Goal: Transaction & Acquisition: Purchase product/service

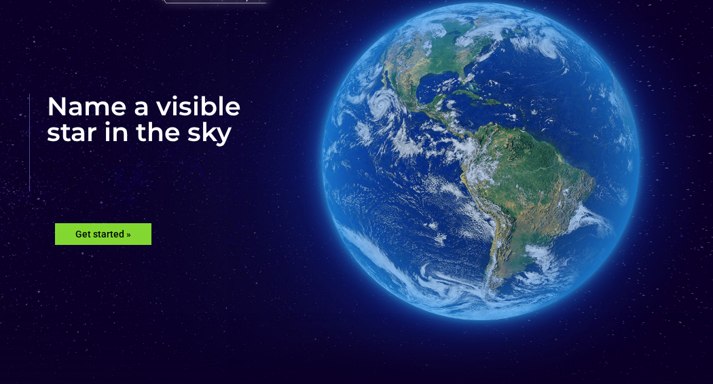
scroll to position [116, 0]
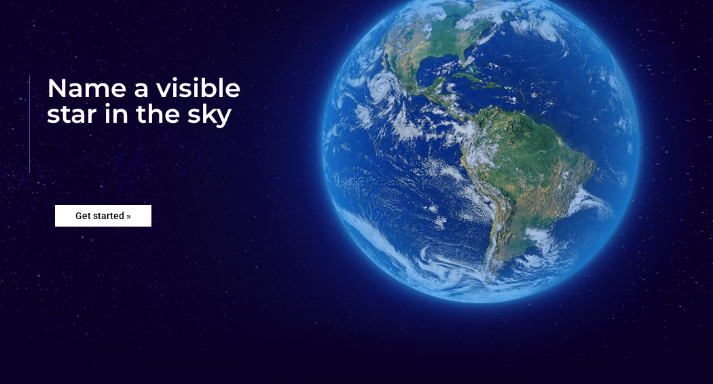
click at [128, 213] on rs-layer "Get started »" at bounding box center [103, 216] width 96 height 22
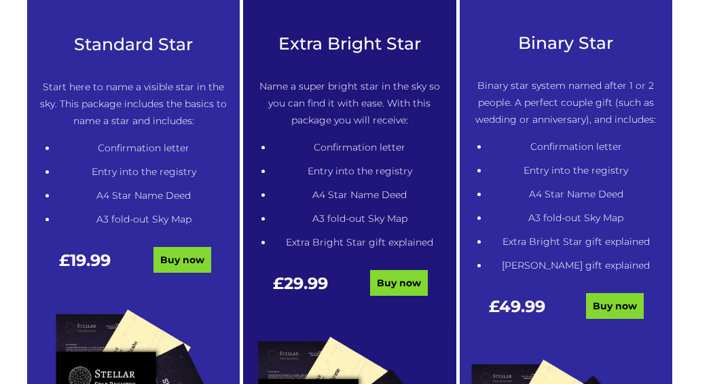
scroll to position [673, 0]
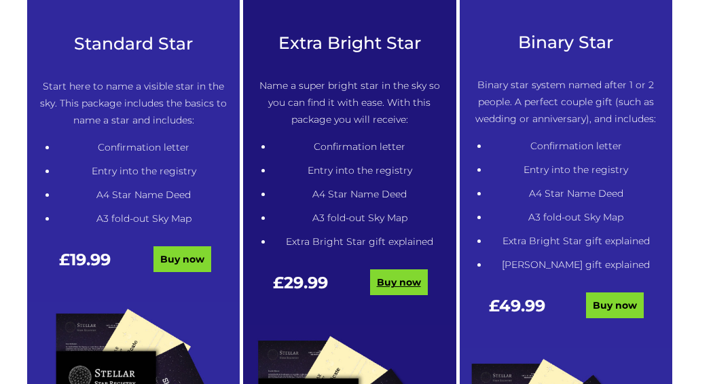
click at [392, 285] on link "Buy now" at bounding box center [399, 282] width 58 height 26
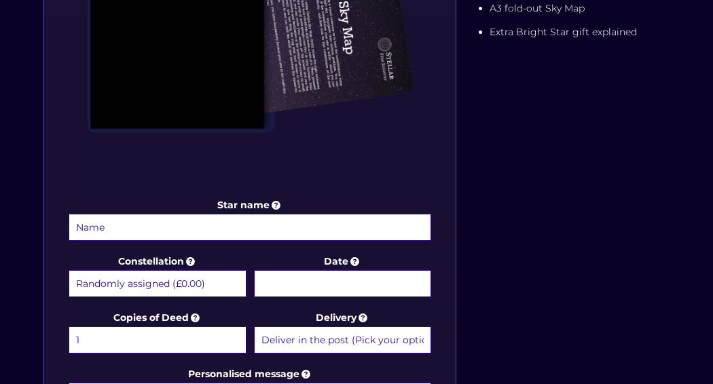
scroll to position [493, 0]
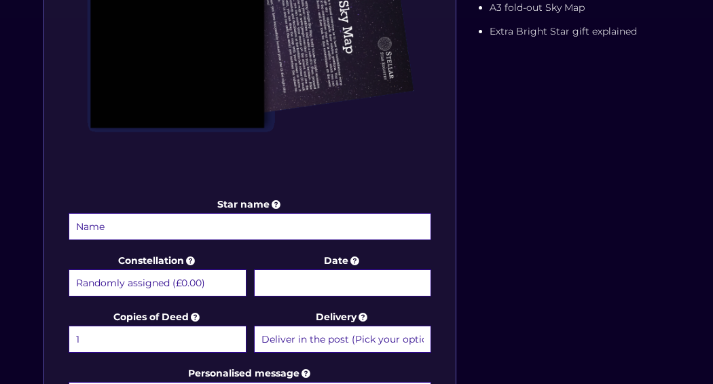
click at [274, 226] on input "Star name" at bounding box center [250, 226] width 362 height 27
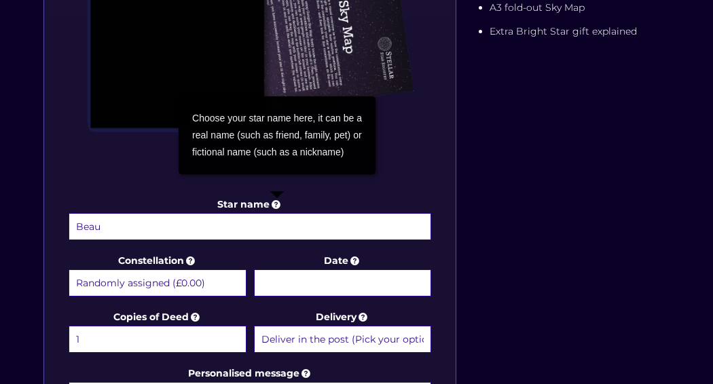
type input "Beau"
click at [276, 206] on icon at bounding box center [276, 204] width 14 height 12
click at [276, 213] on input "Beau" at bounding box center [250, 226] width 362 height 27
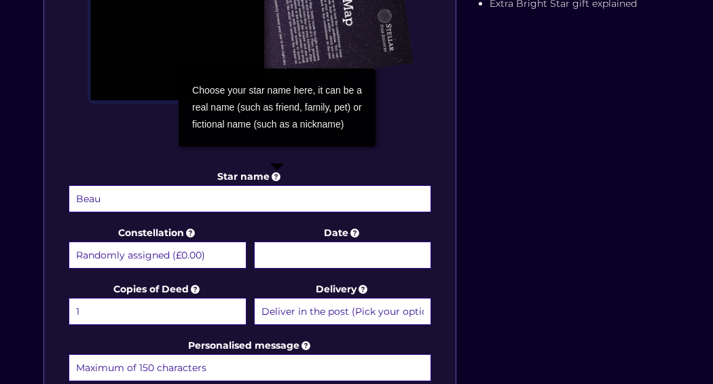
scroll to position [525, 0]
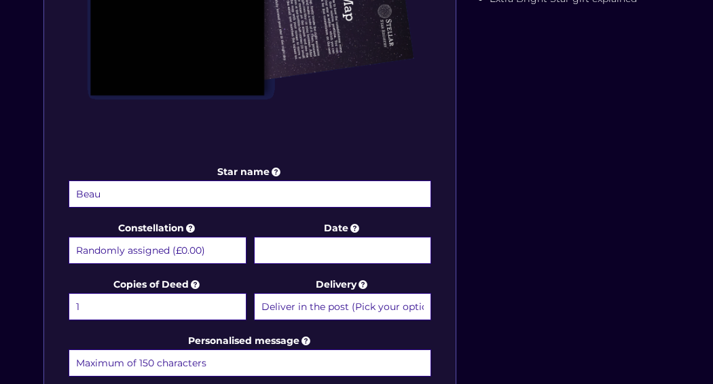
click at [125, 242] on select "Randomly assigned (£0.00) Aquarius - 20 Jan - 18 Feb (+£9.99) Aries - 21 Mar - …" at bounding box center [158, 250] width 178 height 27
click at [599, 149] on div "Star name Beau Star name two (Optional) Constellation Randomly assigned (£0.00)…" at bounding box center [356, 129] width 638 height 827
click at [319, 246] on input "Date" at bounding box center [343, 250] width 178 height 27
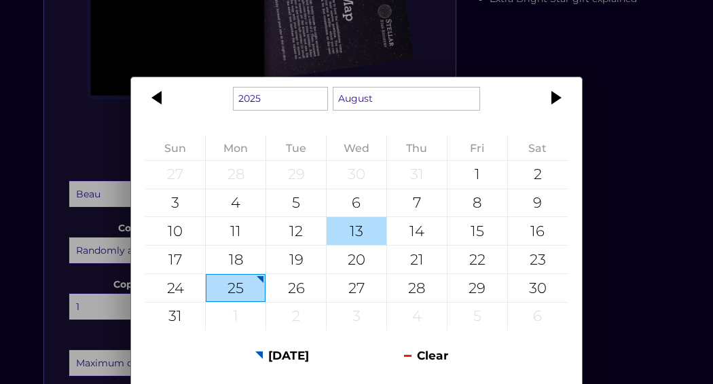
click at [356, 233] on div "13" at bounding box center [356, 231] width 60 height 28
type input "[DATE]"
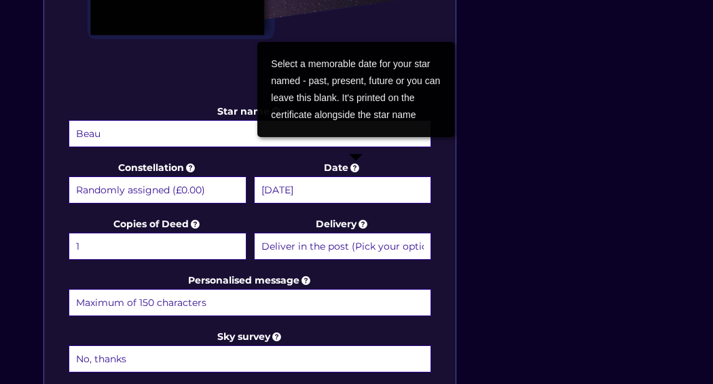
scroll to position [588, 0]
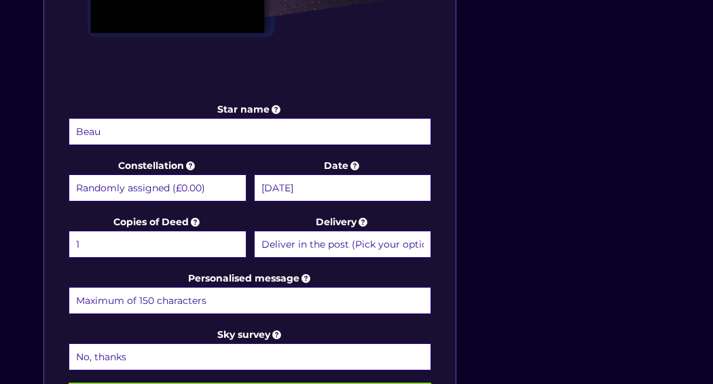
click at [353, 240] on select "Deliver in the post (Pick your option later) Deliver in the post and by Email (…" at bounding box center [343, 244] width 178 height 27
click at [254, 231] on select "Deliver in the post (Pick your option later) Deliver in the post and by Email (…" at bounding box center [343, 244] width 178 height 27
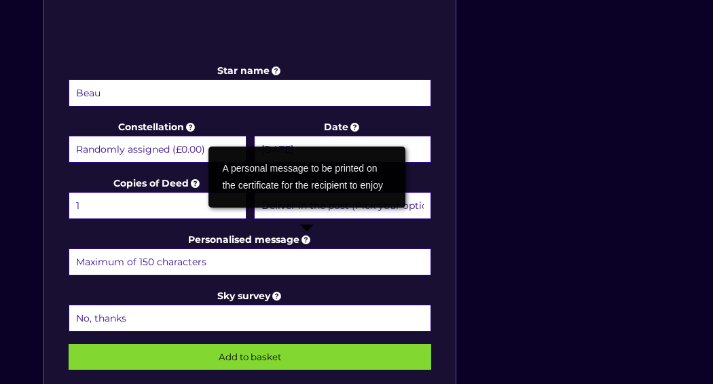
scroll to position [629, 0]
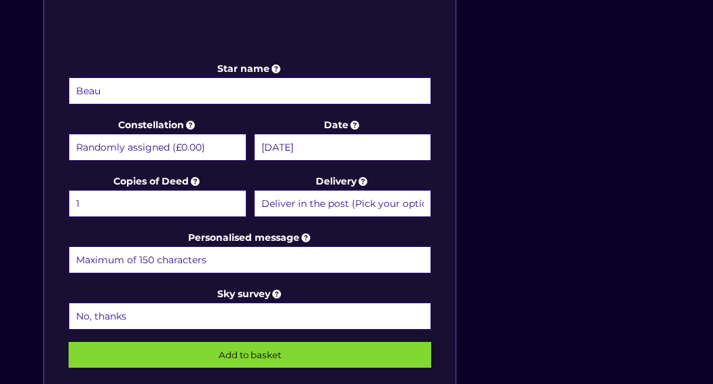
click at [212, 255] on input "Personalised message" at bounding box center [250, 259] width 362 height 27
type input "T"
click at [186, 257] on input "Just like the stars shineeternally in the" at bounding box center [250, 259] width 362 height 27
click at [265, 255] on input "Just like the stars shine eternally in the" at bounding box center [250, 259] width 362 height 27
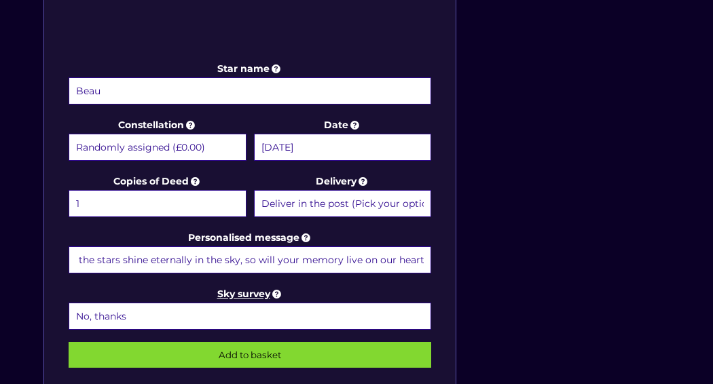
type input "Just like the stars shine eternally in the sky, so will your memory live on our…"
click at [280, 289] on icon at bounding box center [277, 294] width 14 height 12
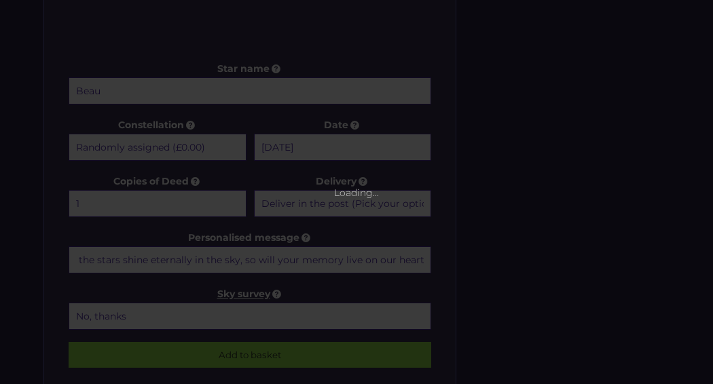
scroll to position [0, 0]
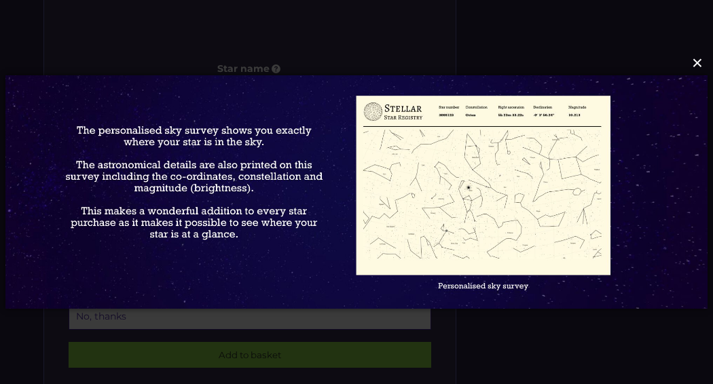
click at [700, 64] on button "×" at bounding box center [356, 63] width 702 height 30
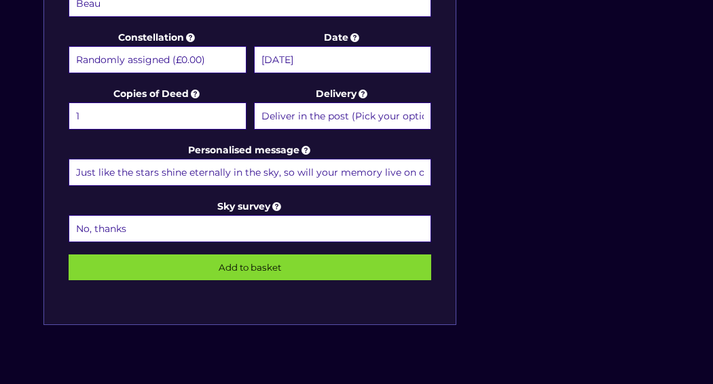
scroll to position [719, 0]
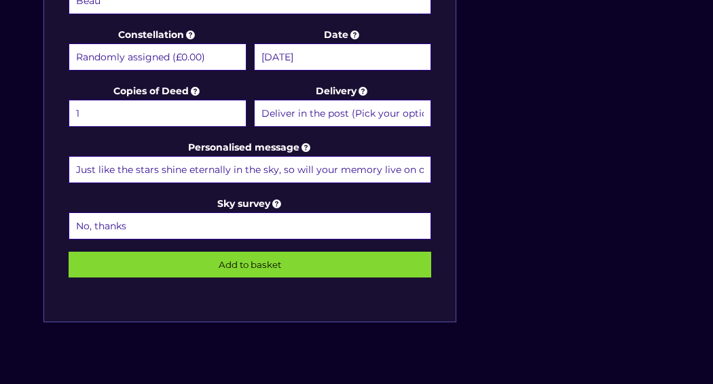
click at [249, 224] on select "No, thanks 1 (+£6.99) 2 (+£11.99) 3 (+£16.99) 4 (+£21.99) 5 (+£26.99) 6 (+£31.9…" at bounding box center [250, 225] width 362 height 27
select select "1 (+£6.99)"
click at [69, 212] on select "No, thanks 1 (+£6.99) 2 (+£11.99) 3 (+£16.99) 4 (+£21.99) 5 (+£26.99) 6 (+£31.9…" at bounding box center [250, 225] width 362 height 27
click at [244, 263] on input "Add to basket" at bounding box center [250, 265] width 362 height 26
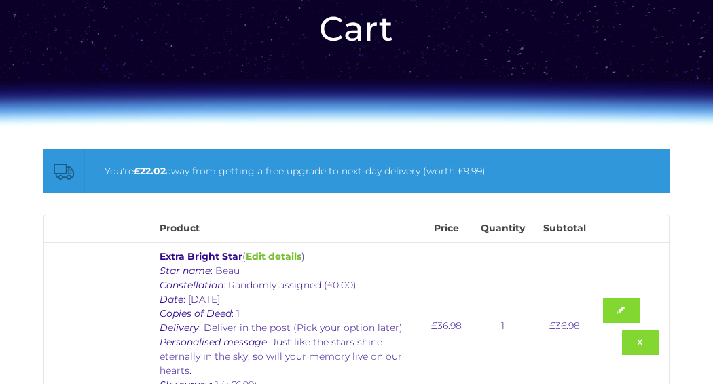
scroll to position [95, 0]
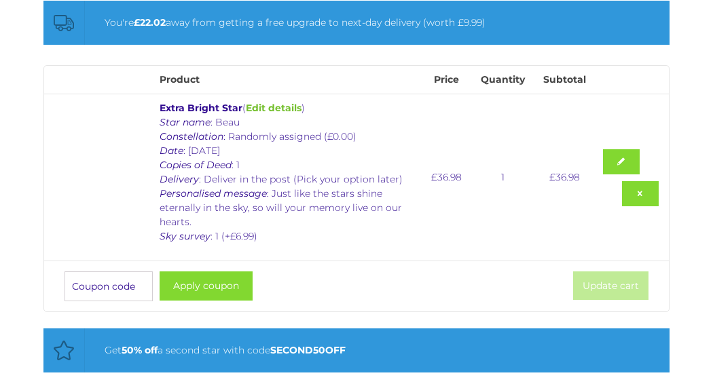
scroll to position [244, 0]
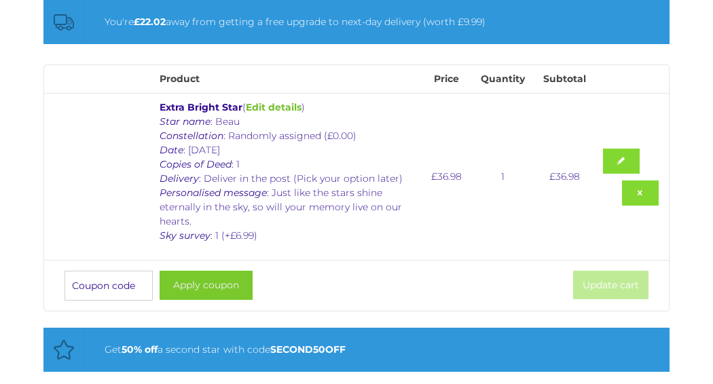
click at [226, 286] on button "Apply coupon" at bounding box center [206, 285] width 93 height 29
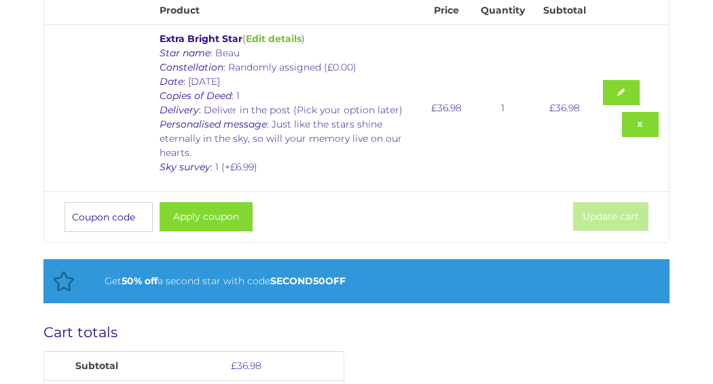
scroll to position [358, 0]
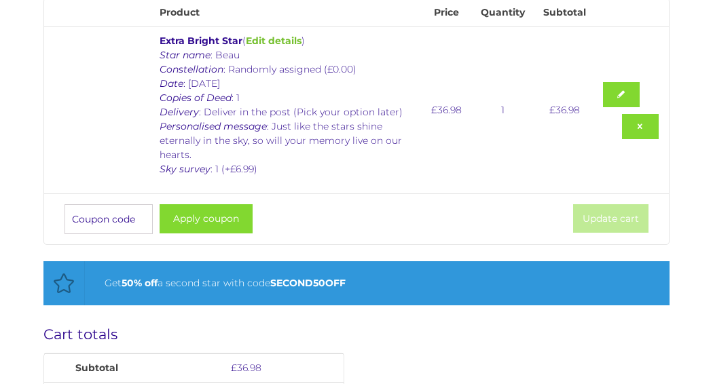
click at [293, 210] on td "Coupon: Apply coupon Update cart" at bounding box center [356, 218] width 624 height 51
click at [111, 215] on input "Coupon:" at bounding box center [108, 219] width 88 height 30
type input "STAR25"
click at [183, 217] on button "Apply coupon" at bounding box center [206, 218] width 93 height 29
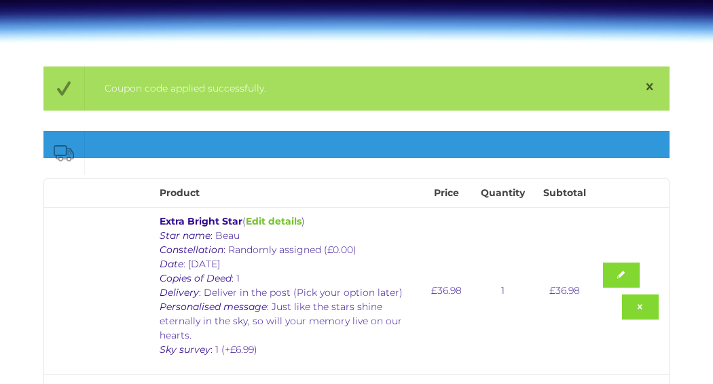
scroll to position [176, 0]
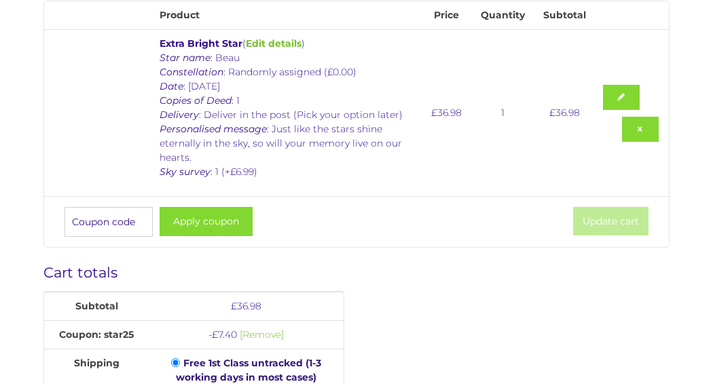
scroll to position [356, 0]
click at [684, 22] on div "Coupon code applied successfully. Product Price Quantity Subtotal Extra Bright …" at bounding box center [356, 299] width 713 height 823
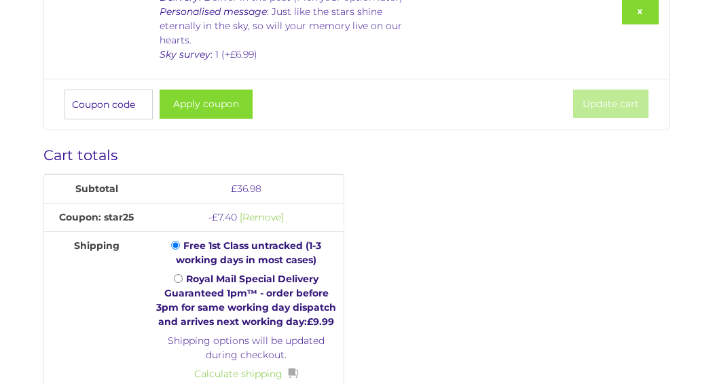
scroll to position [473, 0]
click at [172, 241] on input "Free 1st Class untracked (1-3 working days in most cases)" at bounding box center [175, 244] width 9 height 9
click at [173, 242] on input "Free 1st Class untracked (1-3 working days in most cases)" at bounding box center [175, 244] width 9 height 9
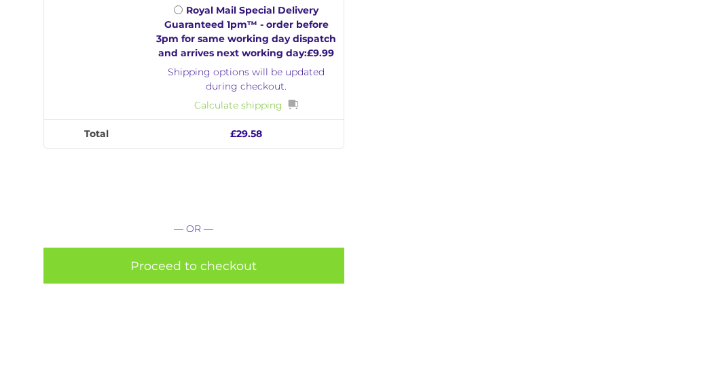
scroll to position [743, 0]
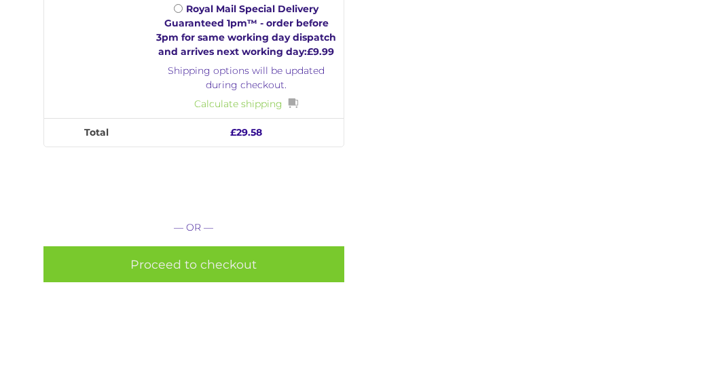
click at [209, 265] on link "Proceed to checkout" at bounding box center [193, 264] width 300 height 36
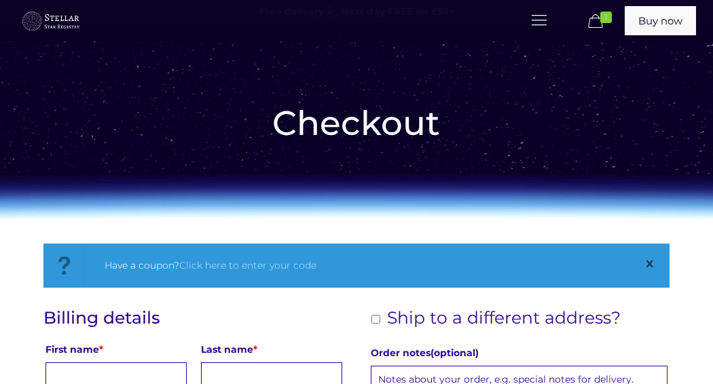
click at [146, 362] on input "First name *" at bounding box center [115, 375] width 141 height 27
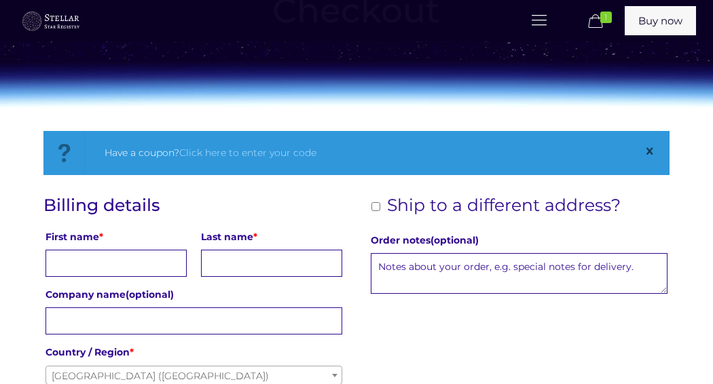
scroll to position [113, 0]
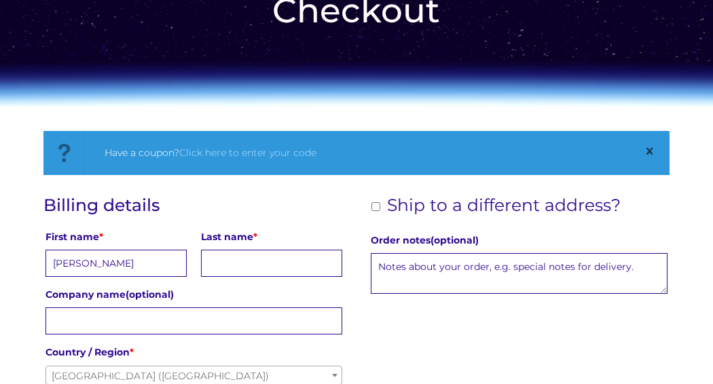
type input "[PERSON_NAME]"
click at [239, 263] on input "Last name *" at bounding box center [271, 263] width 141 height 27
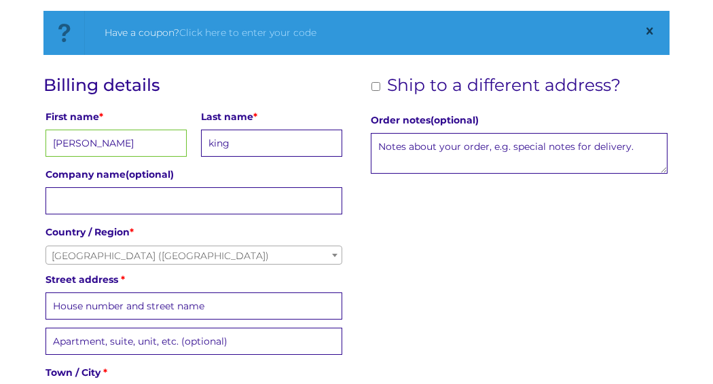
scroll to position [239, 0]
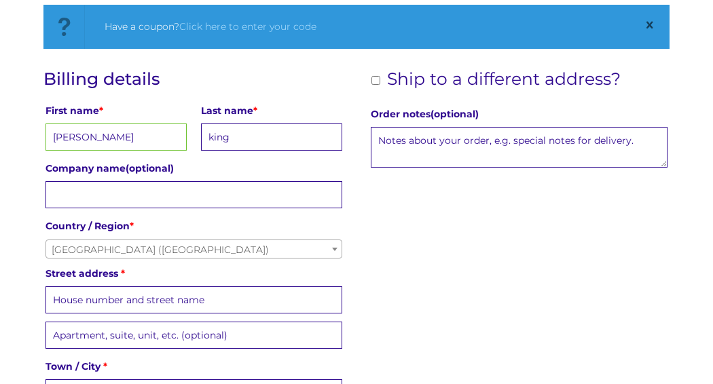
type input "king"
click at [243, 297] on input "Street address *" at bounding box center [193, 299] width 296 height 27
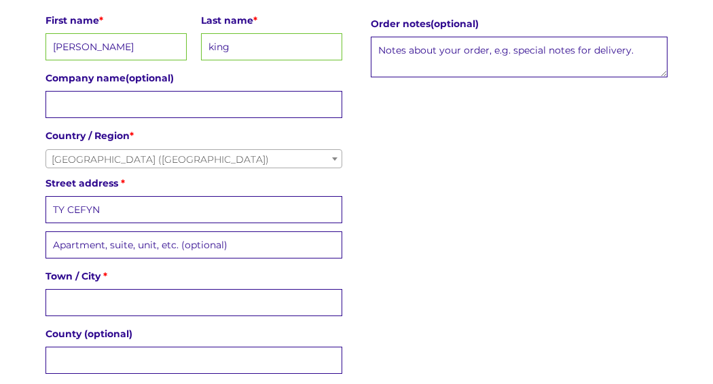
scroll to position [341, 0]
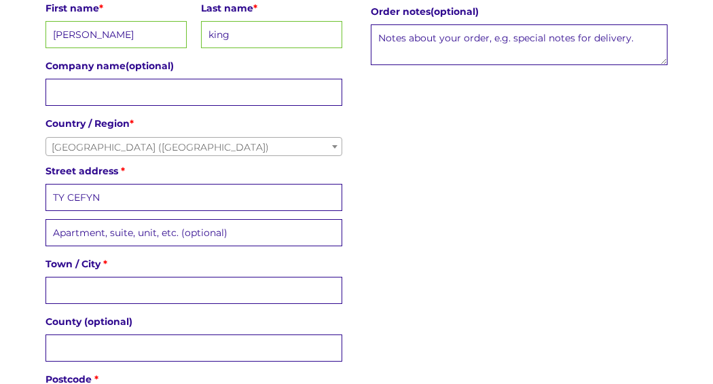
type input "TY CEFYN"
click at [257, 288] on input "Town / City *" at bounding box center [193, 290] width 296 height 27
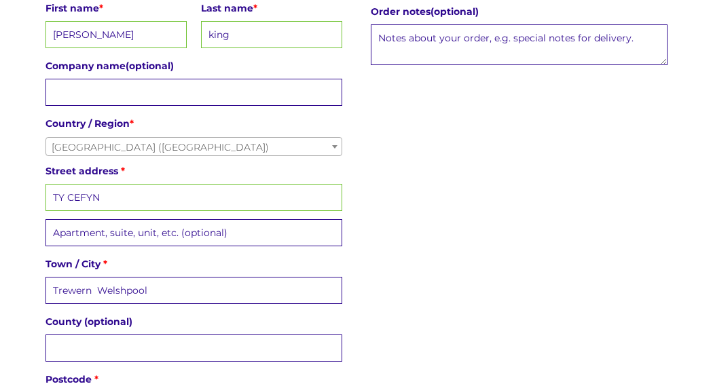
type input "Trewern Welshpool"
click at [257, 345] on input "County (optional)" at bounding box center [193, 348] width 296 height 27
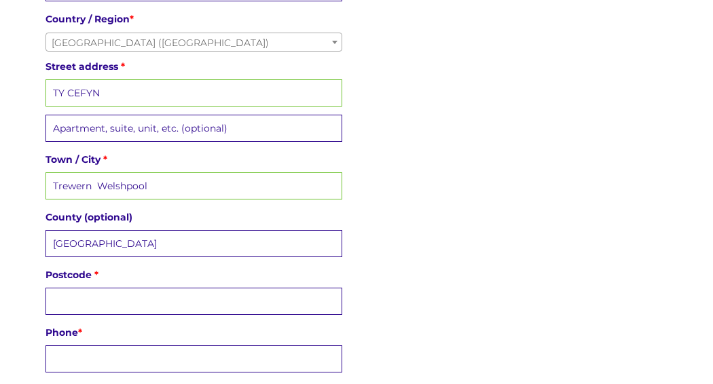
scroll to position [448, 0]
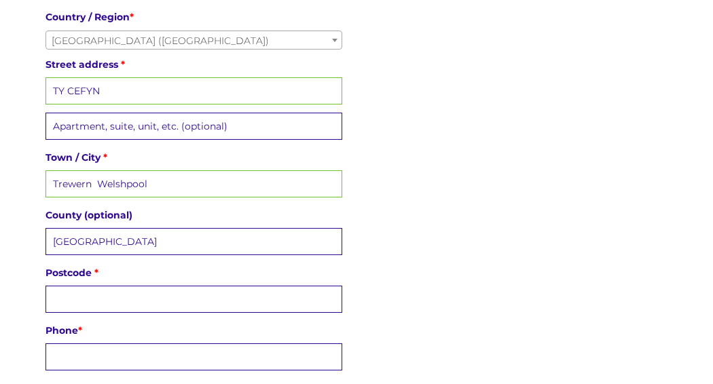
type input "Powys"
click at [161, 293] on input "Postcode *" at bounding box center [193, 299] width 296 height 27
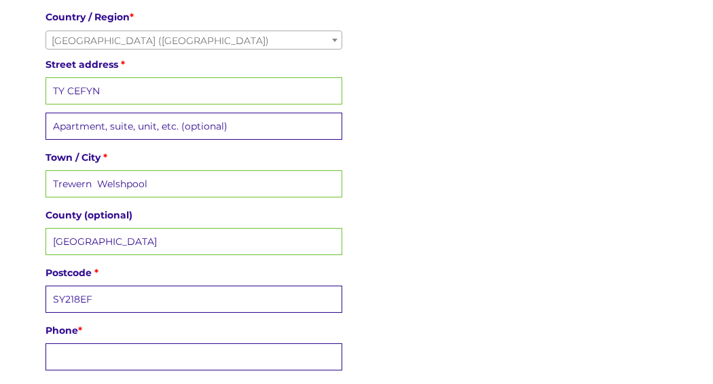
type input "SY218EF"
click at [144, 357] on input "Phone *" at bounding box center [193, 356] width 296 height 27
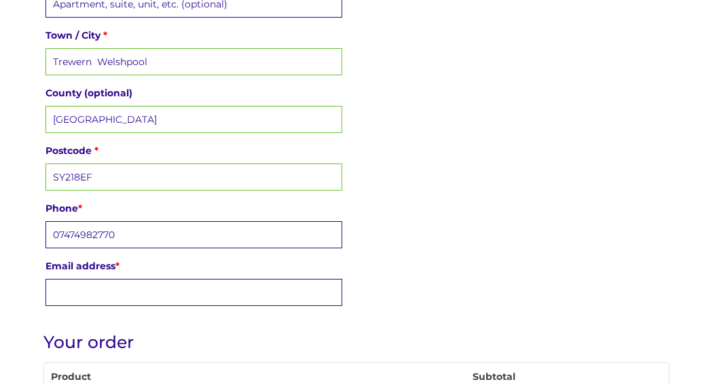
scroll to position [573, 0]
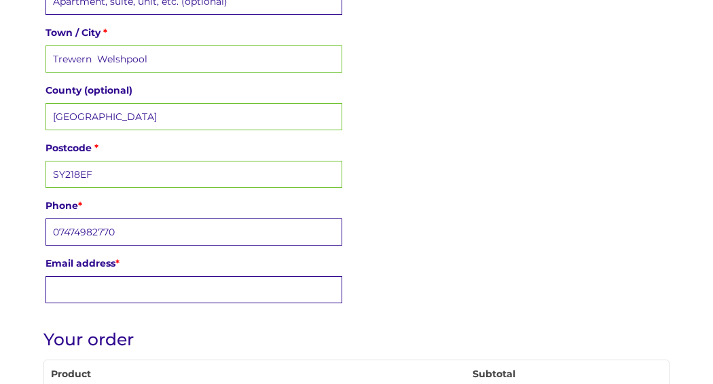
type input "07474982770"
click at [161, 282] on input "Email address *" at bounding box center [193, 289] width 296 height 27
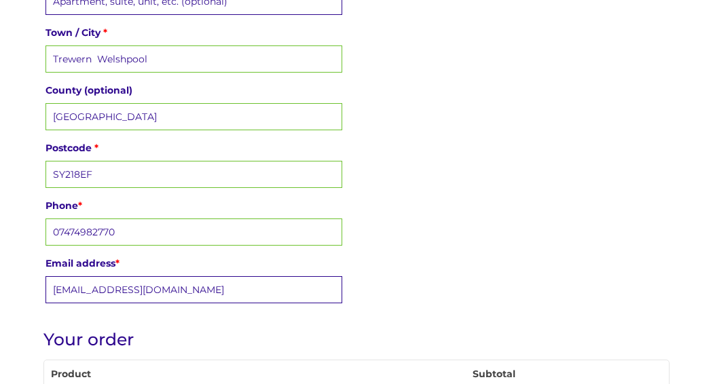
type input "joywakeley@gmail.com"
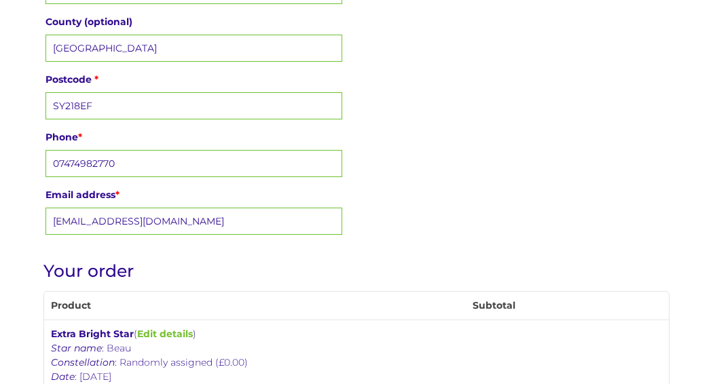
scroll to position [642, 0]
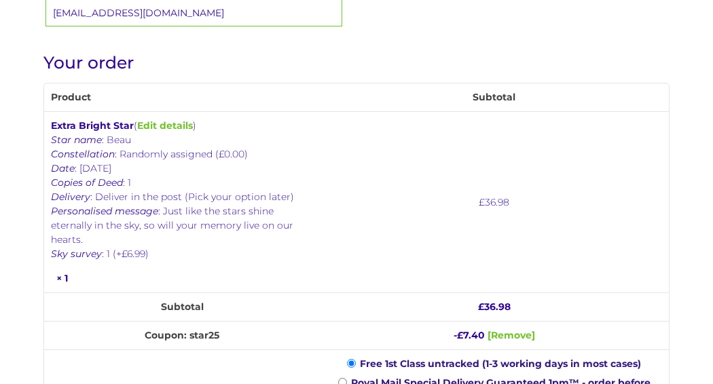
scroll to position [853, 0]
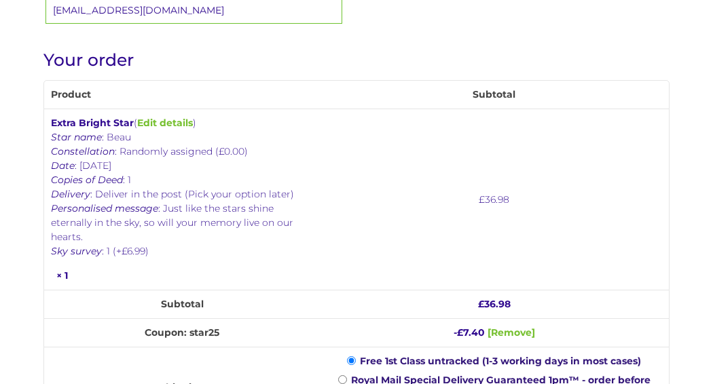
click at [272, 218] on p "Star name : Beau Constellation : Randomly assigned (£0.00) Date : 13 August 202…" at bounding box center [182, 194] width 262 height 128
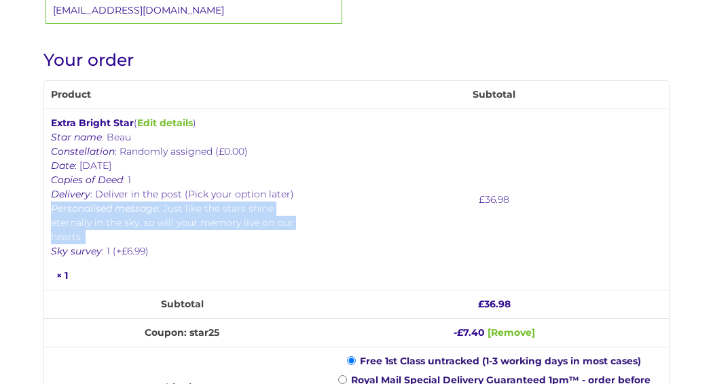
click at [272, 218] on p "Star name : Beau Constellation : Randomly assigned (£0.00) Date : 13 August 202…" at bounding box center [182, 194] width 262 height 128
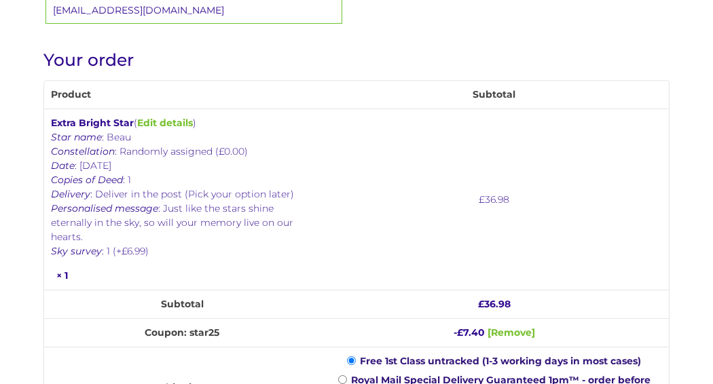
click at [272, 218] on p "Star name : Beau Constellation : Randomly assigned (£0.00) Date : 13 August 202…" at bounding box center [182, 194] width 262 height 128
click at [166, 118] on link "Edit details" at bounding box center [165, 123] width 56 height 12
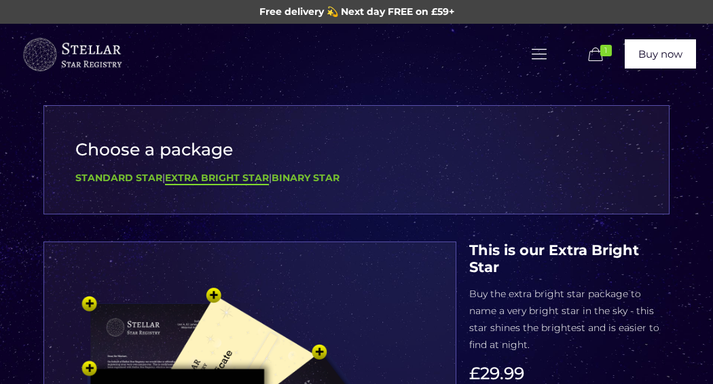
select select "1 (+£6.99)"
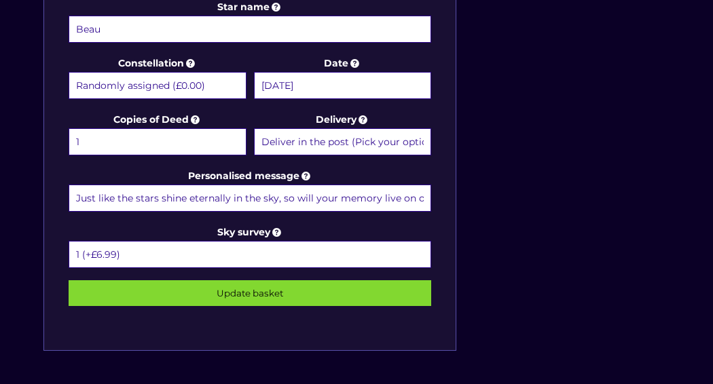
scroll to position [692, 0]
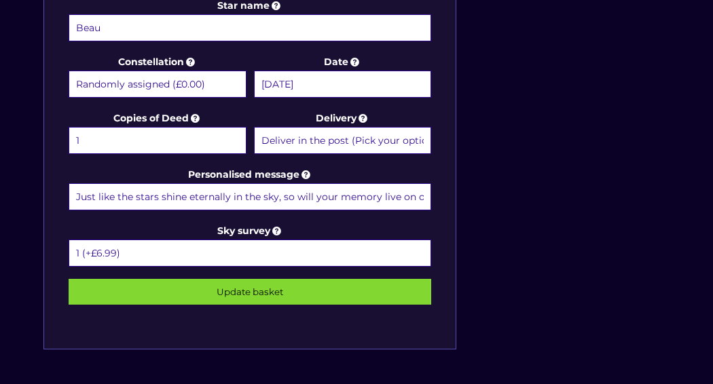
click at [412, 195] on input "Just like the stars shine eternally in the sky, so will your memory live on our…" at bounding box center [250, 196] width 362 height 27
click at [428, 195] on input "Just like the stars shine eternally in the sky, so will your memory live on in …" at bounding box center [250, 196] width 362 height 27
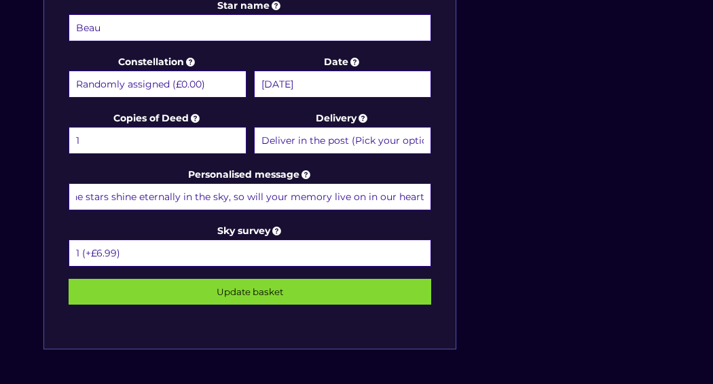
click at [427, 191] on input "Just like the stars shine eternally in the sky, so will your memory live on in …" at bounding box center [250, 196] width 362 height 27
type input "Just like the stars shine eternally in the sky, so will your memory live on in …"
click at [238, 290] on input "Update basket" at bounding box center [250, 292] width 362 height 26
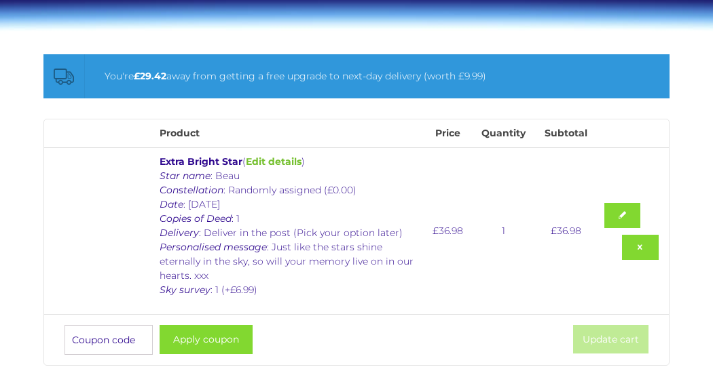
scroll to position [193, 0]
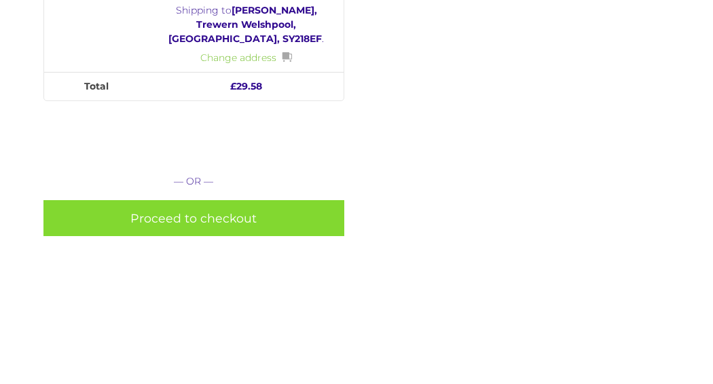
scroll to position [756, 0]
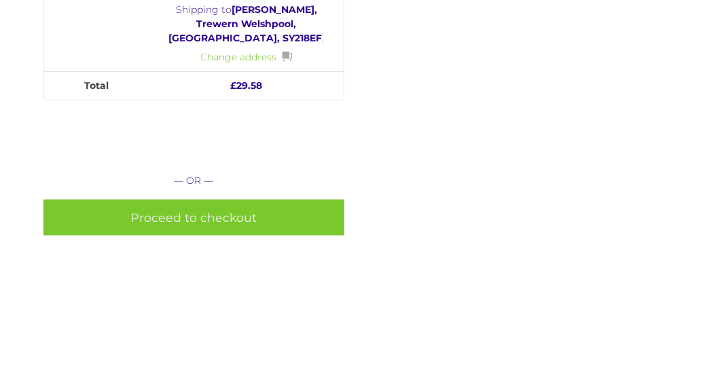
click at [248, 200] on link "Proceed to checkout" at bounding box center [193, 218] width 300 height 36
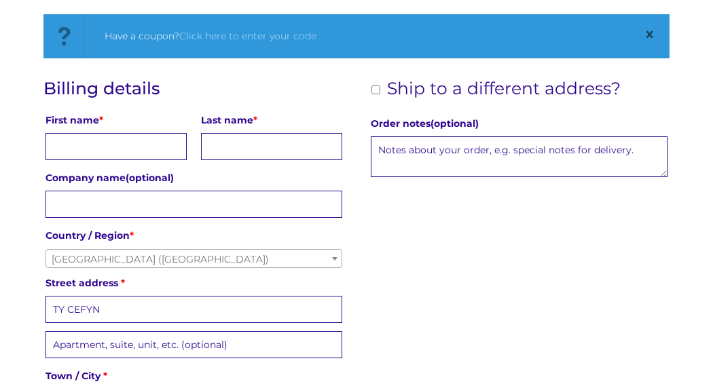
scroll to position [224, 0]
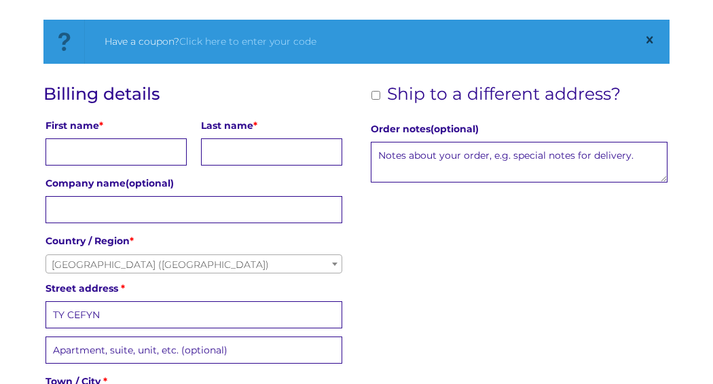
click at [136, 152] on input "First name *" at bounding box center [115, 151] width 141 height 27
type input "[PERSON_NAME]"
click at [246, 158] on input "Last name *" at bounding box center [271, 151] width 141 height 27
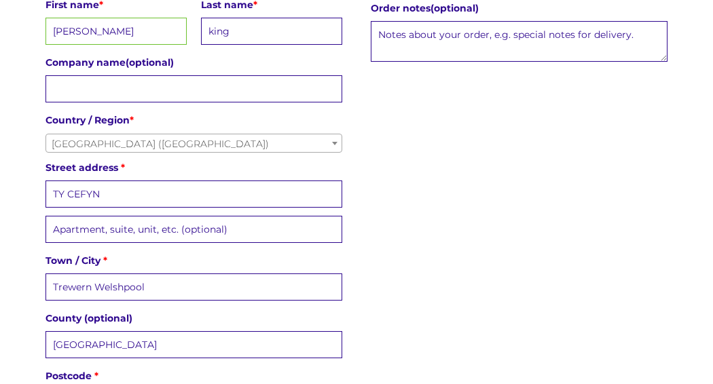
scroll to position [347, 0]
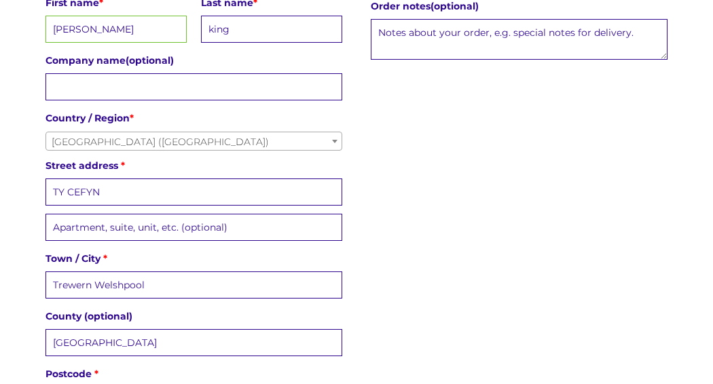
type input "king"
click at [419, 149] on div "Billing details First name * jessica Last name * king Company name (optional) C…" at bounding box center [355, 248] width 625 height 574
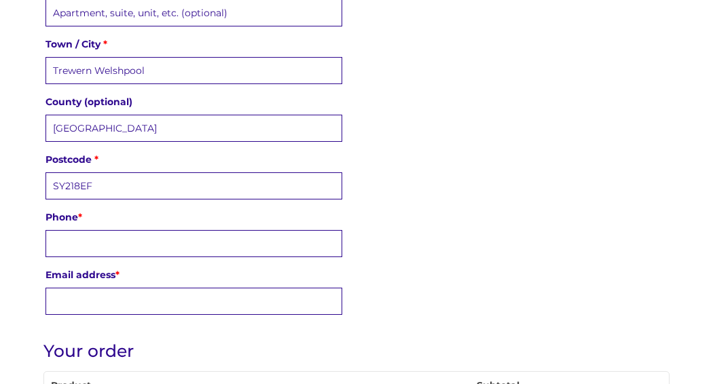
scroll to position [563, 0]
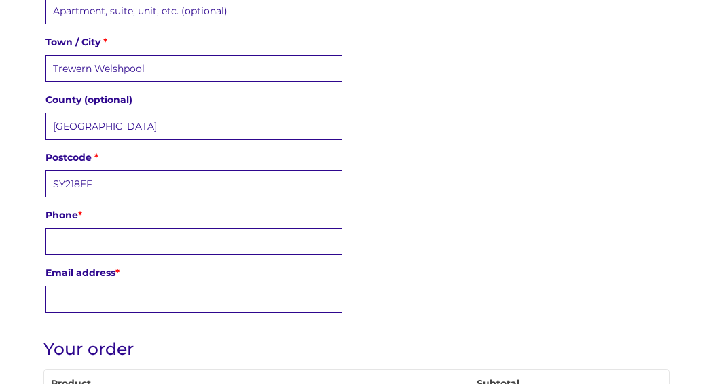
click at [277, 241] on input "Phone *" at bounding box center [193, 241] width 296 height 27
type input "07474982770"
click at [274, 295] on input "Email address *" at bounding box center [193, 299] width 296 height 27
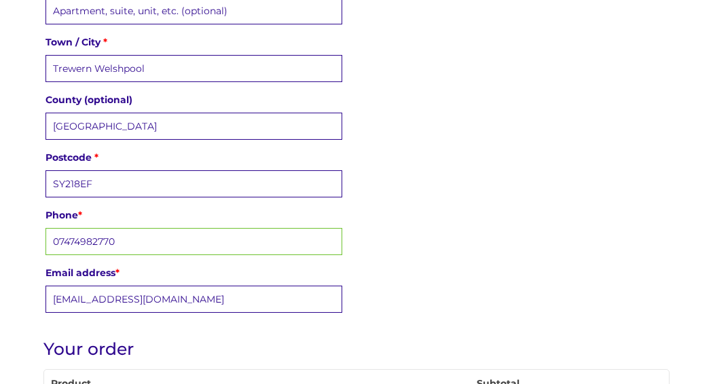
type input "joywakeley@gmail.com"
click at [543, 228] on div "Billing details First name * jessica Last name * king Company name (optional) C…" at bounding box center [355, 32] width 625 height 574
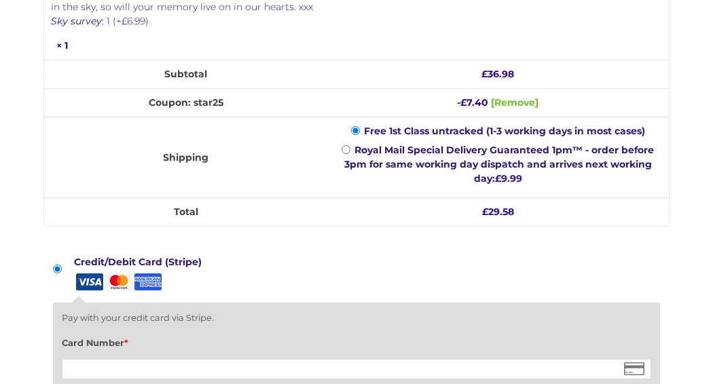
scroll to position [1071, 0]
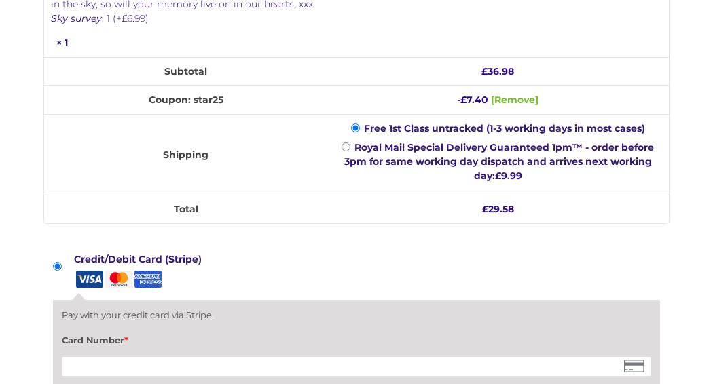
click at [57, 262] on input "Credit/Debit Card (Stripe)" at bounding box center [57, 266] width 9 height 9
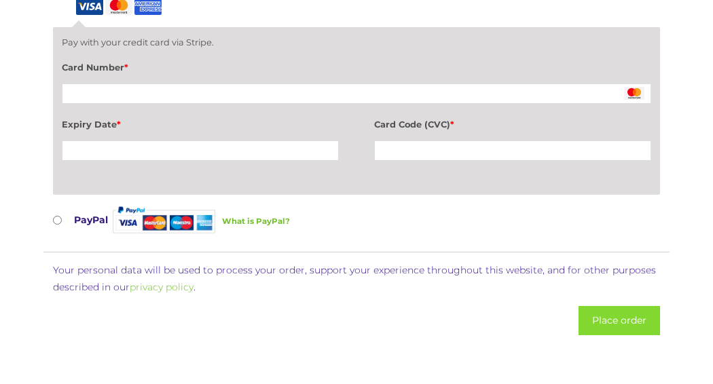
scroll to position [1344, 0]
click at [628, 317] on button "Place order" at bounding box center [618, 320] width 81 height 29
